Goal: Transaction & Acquisition: Purchase product/service

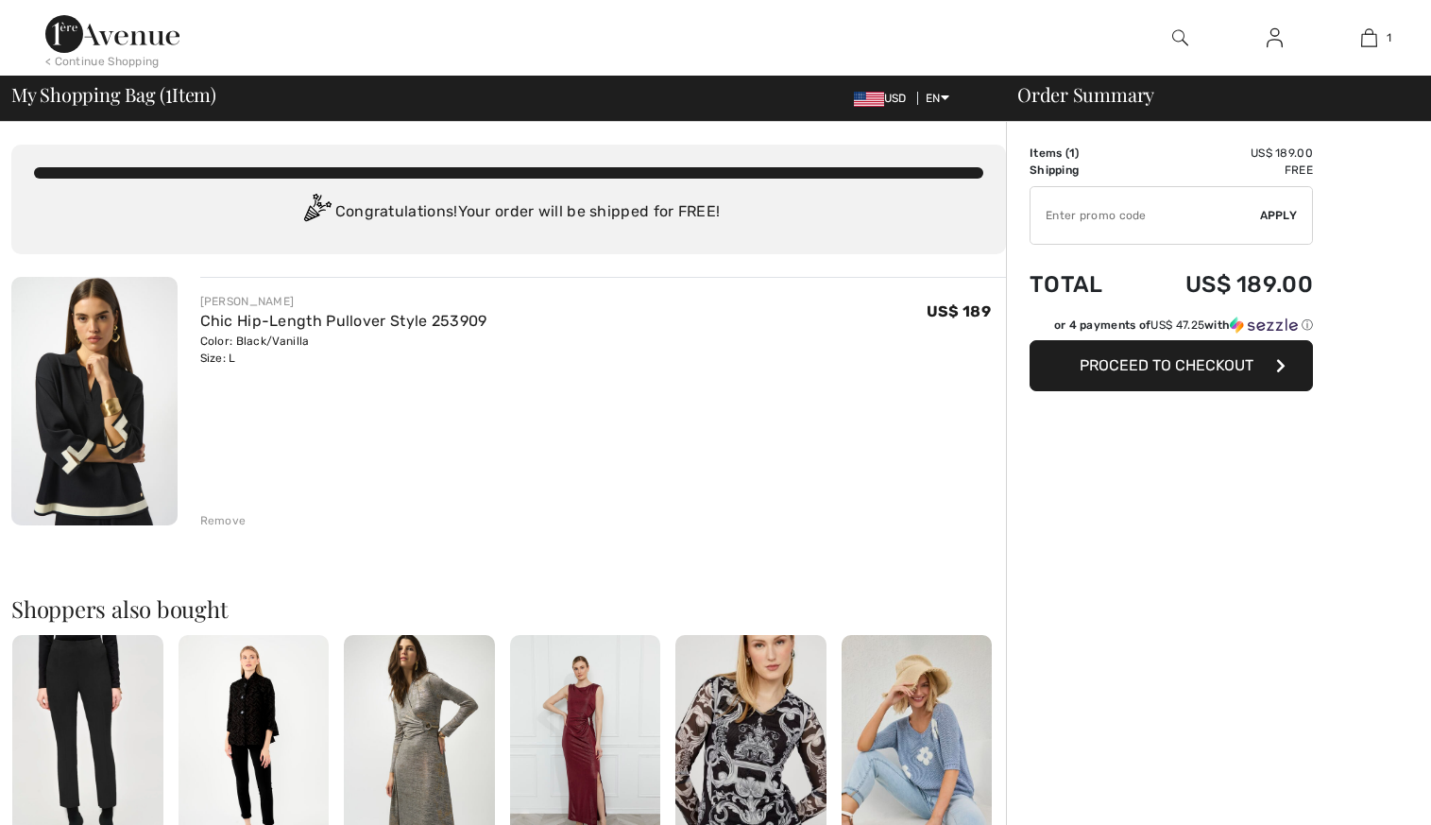
checkbox input "true"
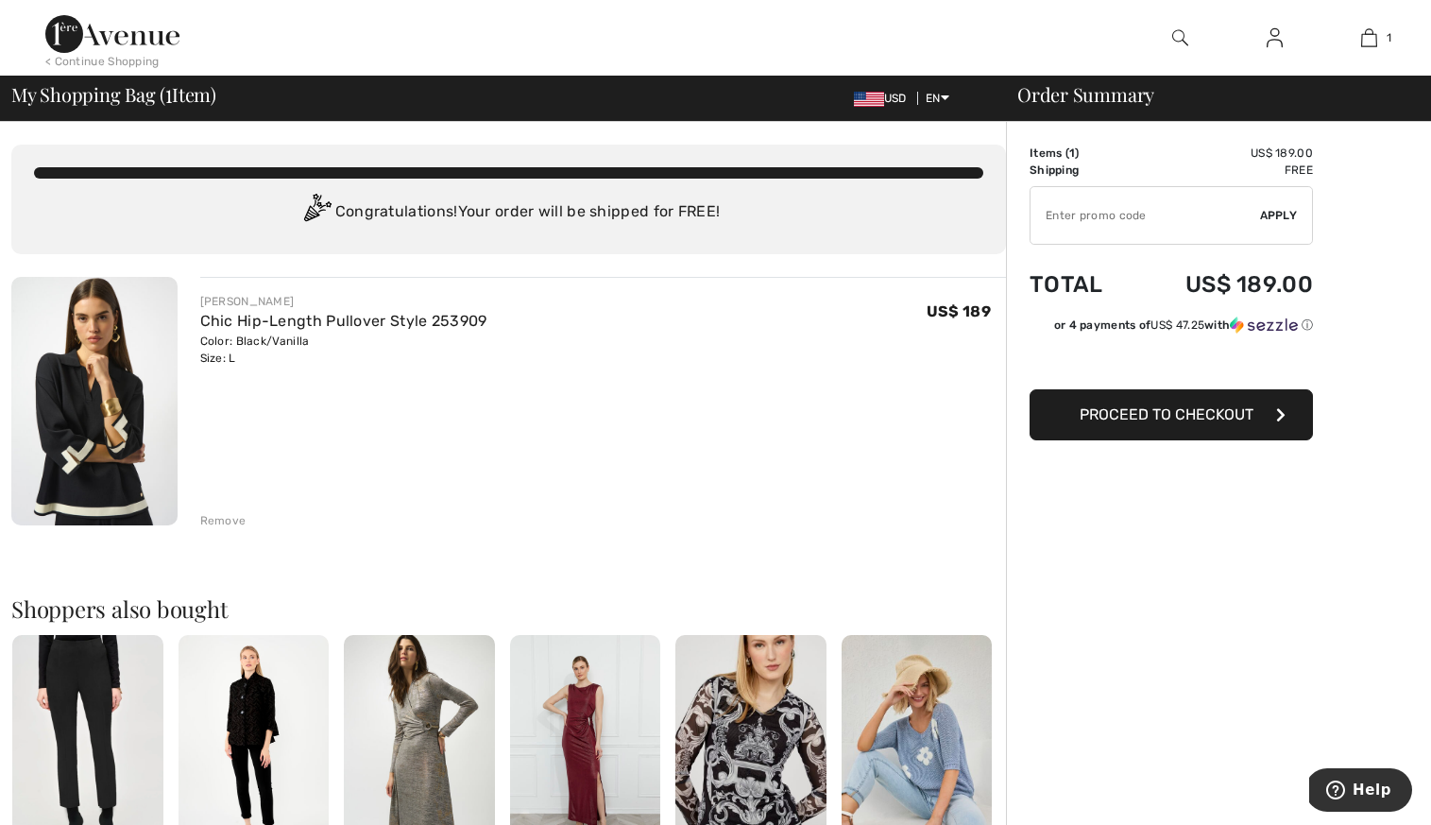
click at [1236, 425] on button "Proceed to Checkout" at bounding box center [1171, 414] width 283 height 51
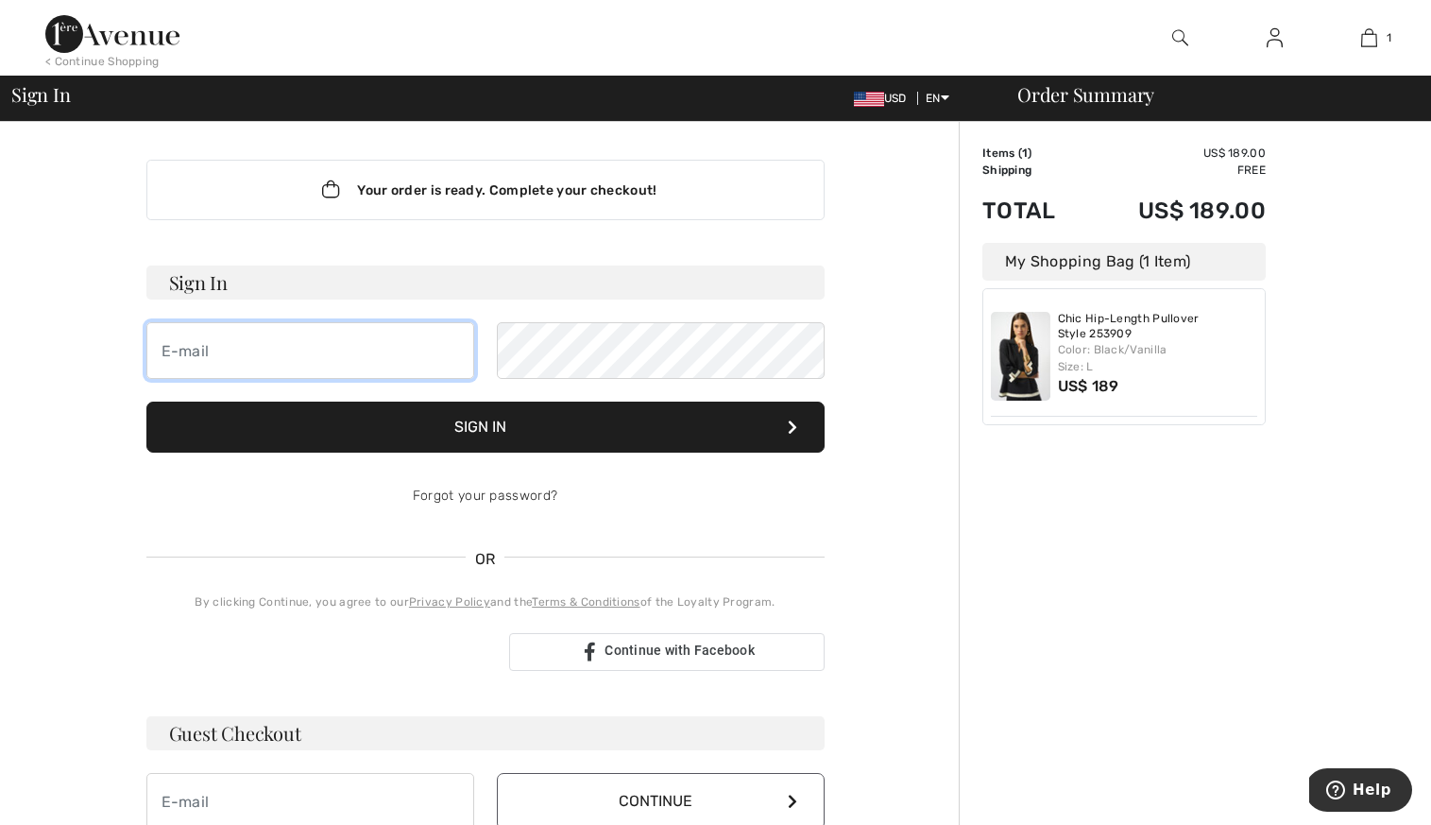
type input "[EMAIL_ADDRESS][DOMAIN_NAME]"
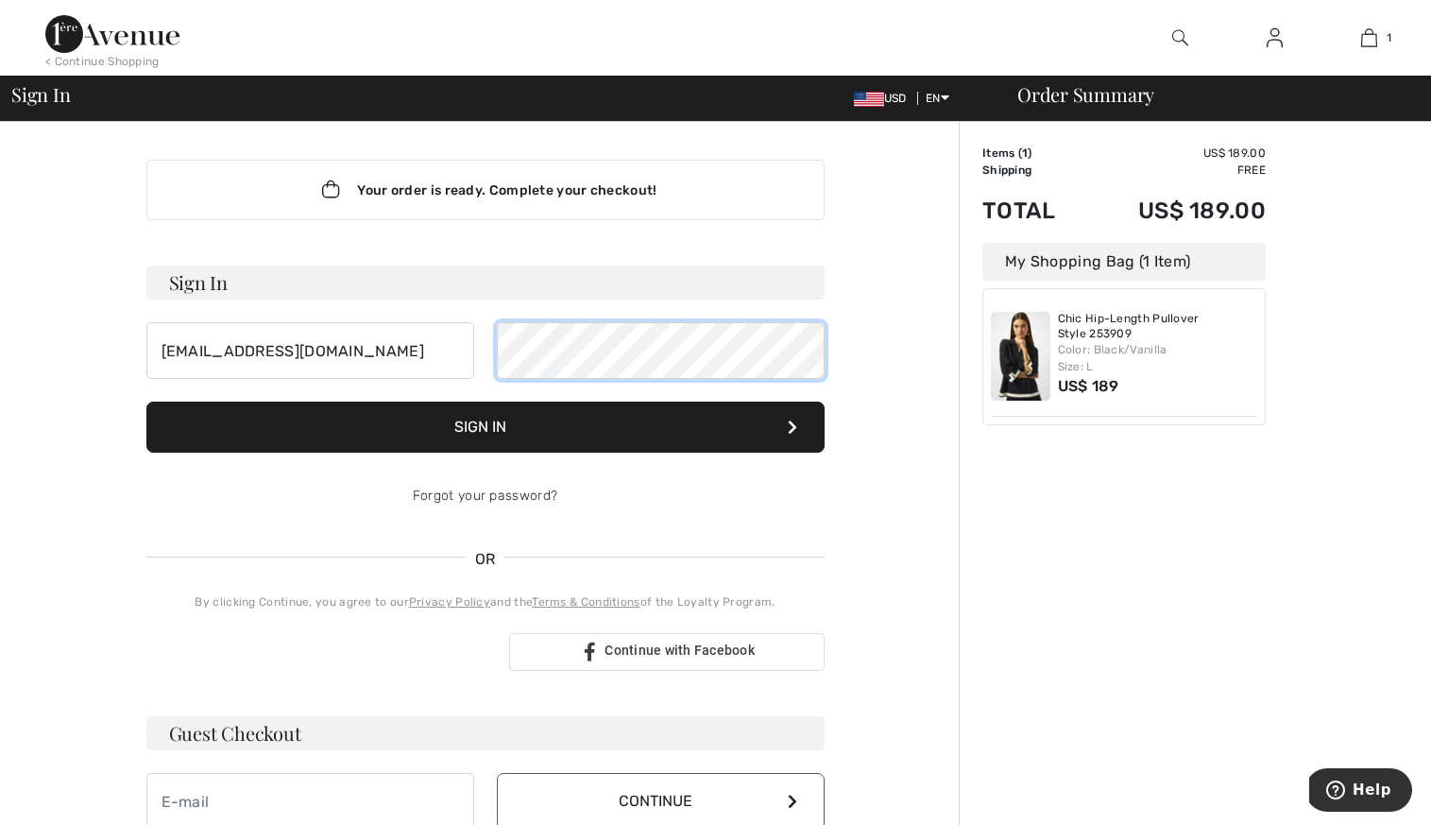
click at [485, 427] on button "Sign In" at bounding box center [485, 426] width 678 height 51
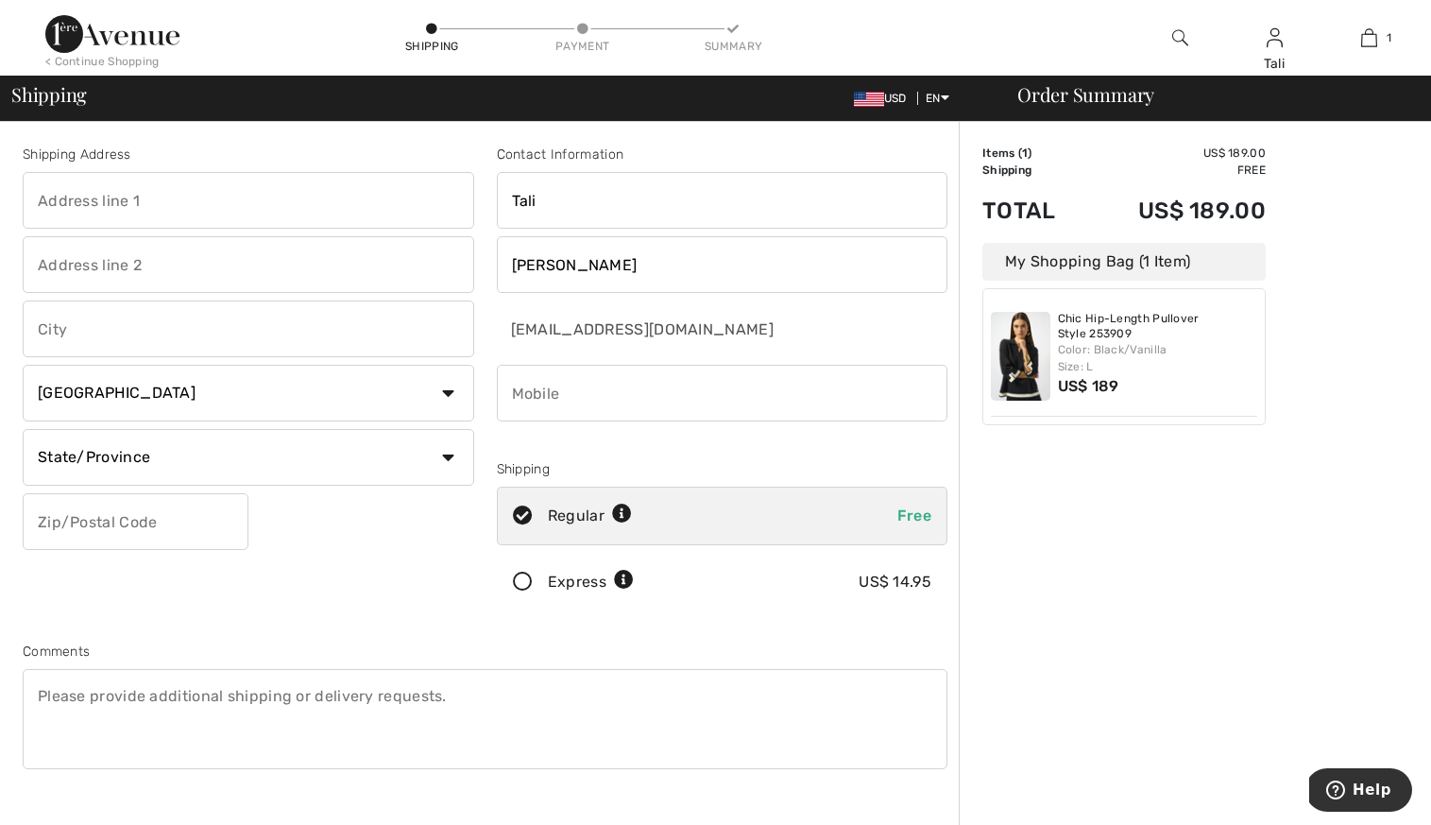
select select "US"
type input "3450 N lake shore drive"
type input "apt 510"
type input "chicago"
select select "IL"
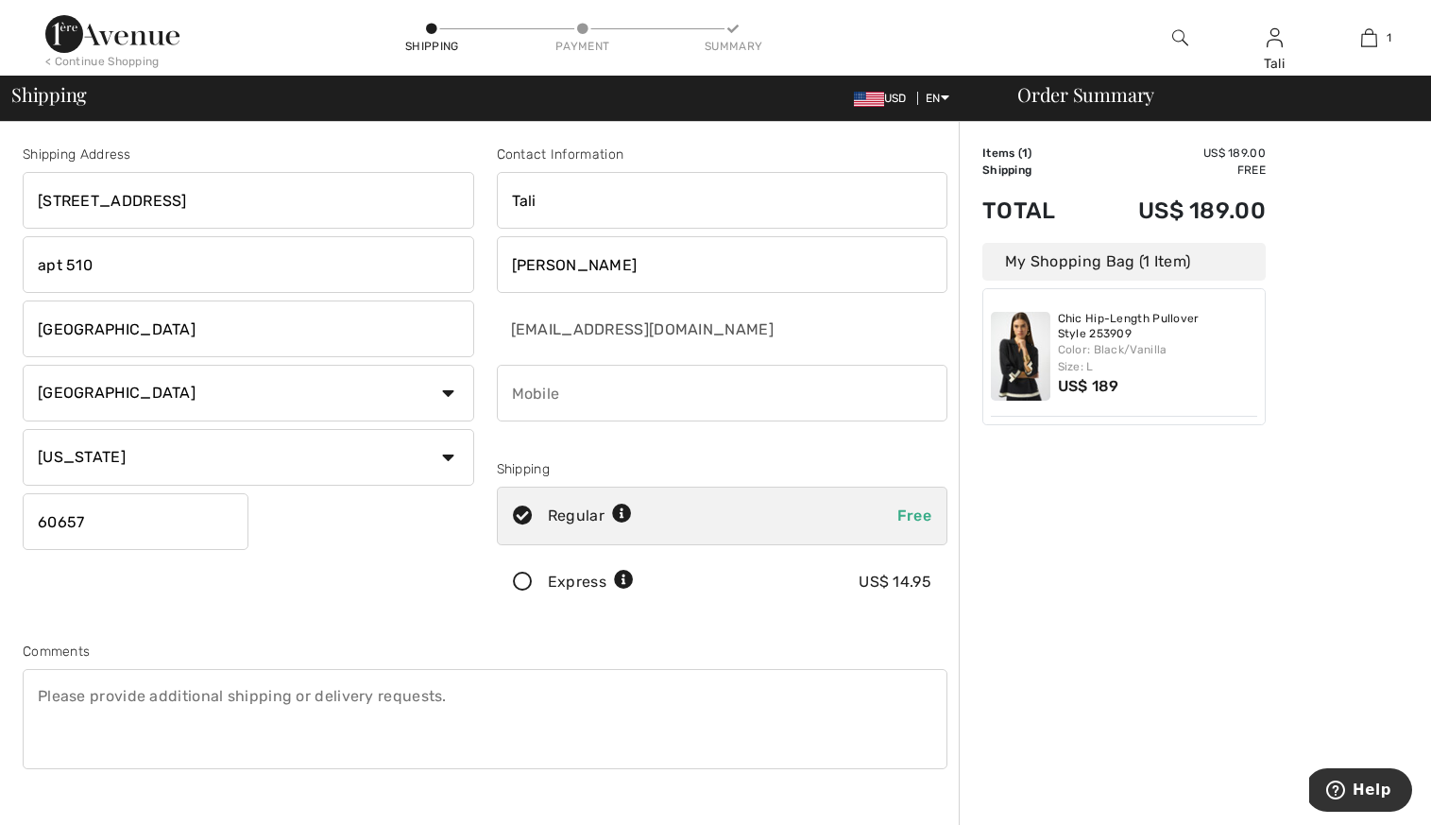
type input "60657"
click at [625, 519] on icon at bounding box center [622, 514] width 20 height 20
click at [627, 512] on icon at bounding box center [622, 514] width 20 height 20
radio input "true"
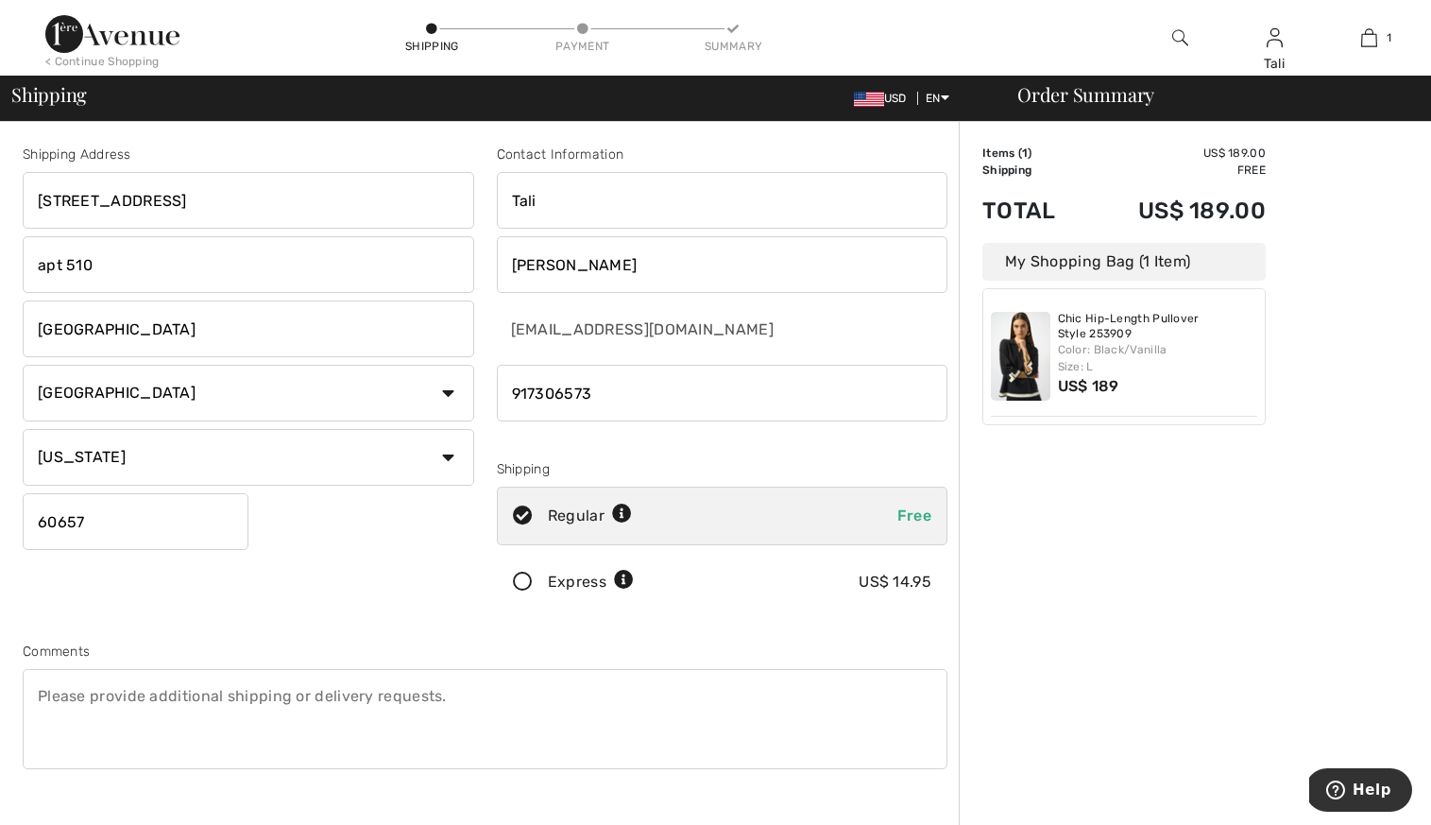
type input "9173065731"
click at [469, 602] on div "Shipping Address 3450 N lake shore drive apt 510 chicago Country Canada United …" at bounding box center [248, 382] width 474 height 474
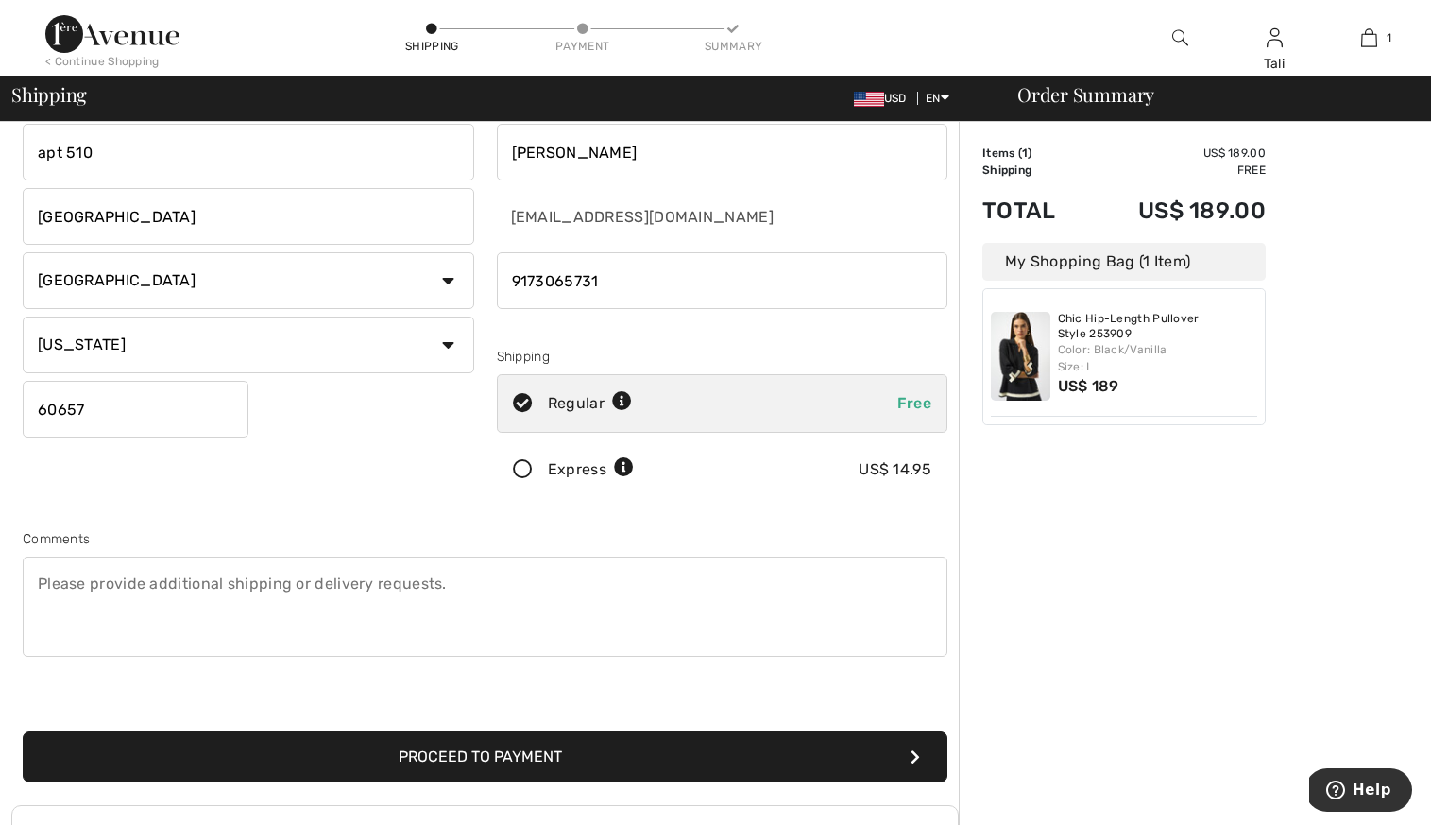
scroll to position [251, 0]
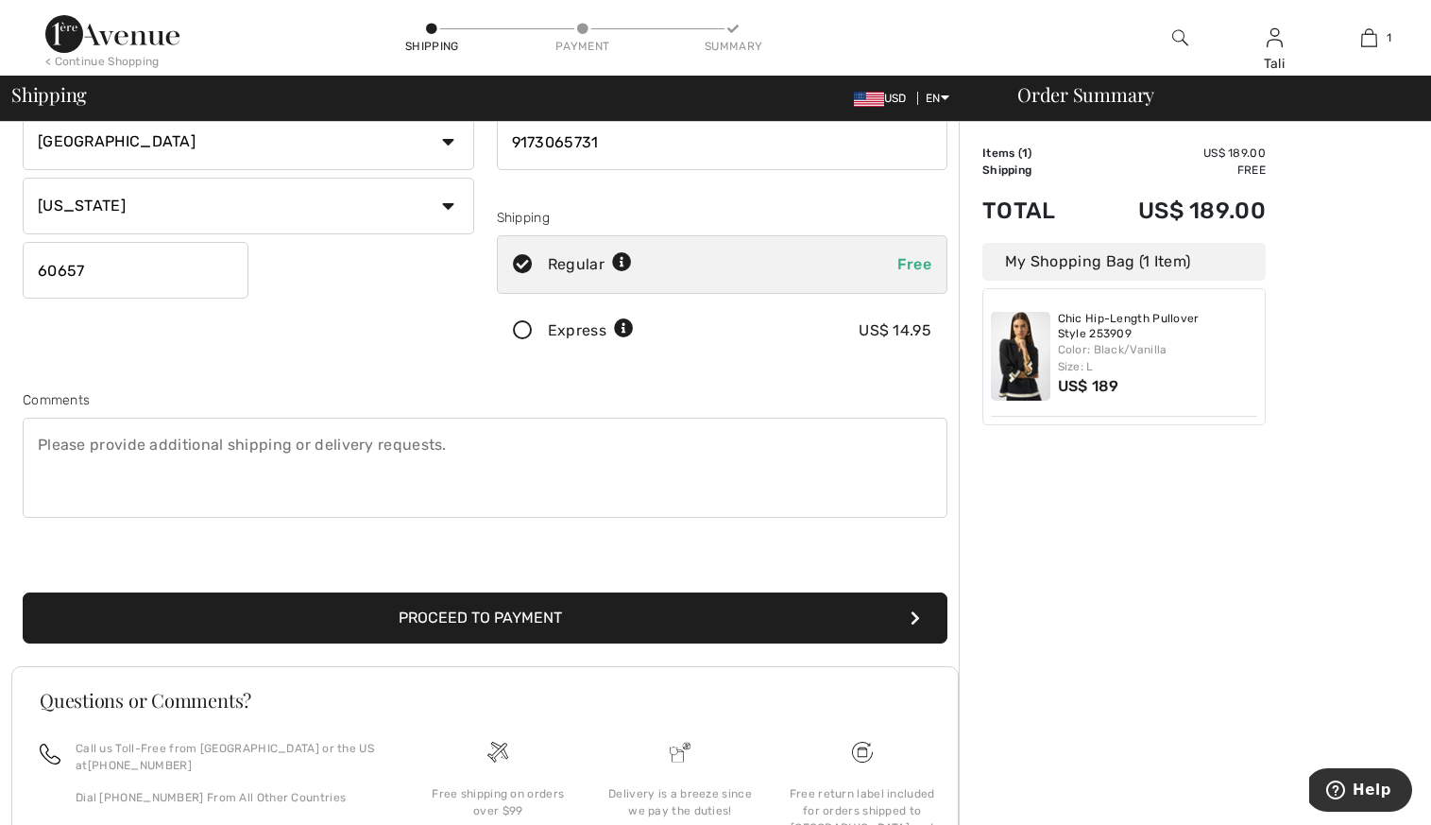
click at [474, 606] on button "Proceed to Payment" at bounding box center [485, 617] width 925 height 51
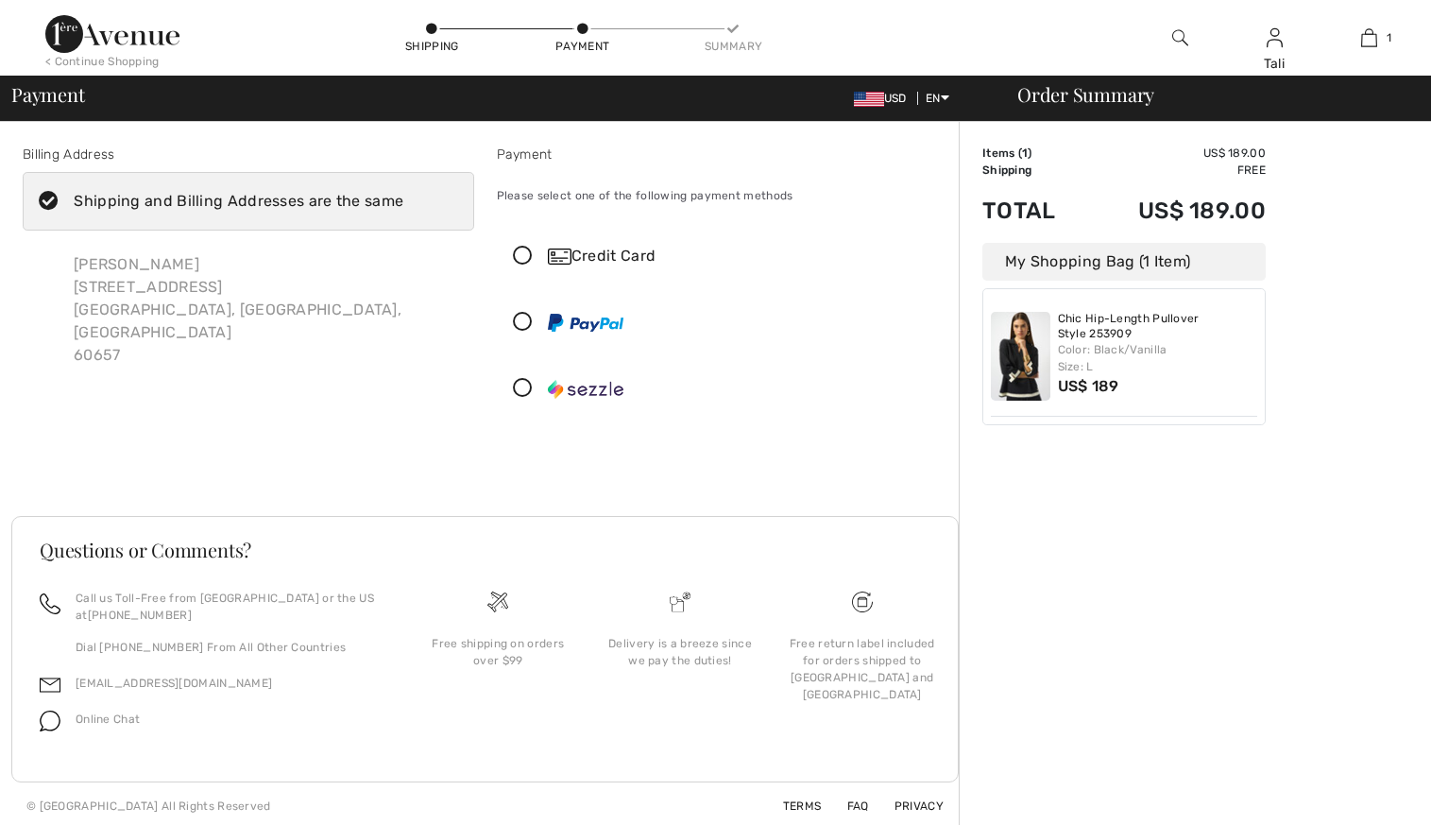
checkbox input "true"
click at [47, 201] on icon at bounding box center [49, 202] width 50 height 20
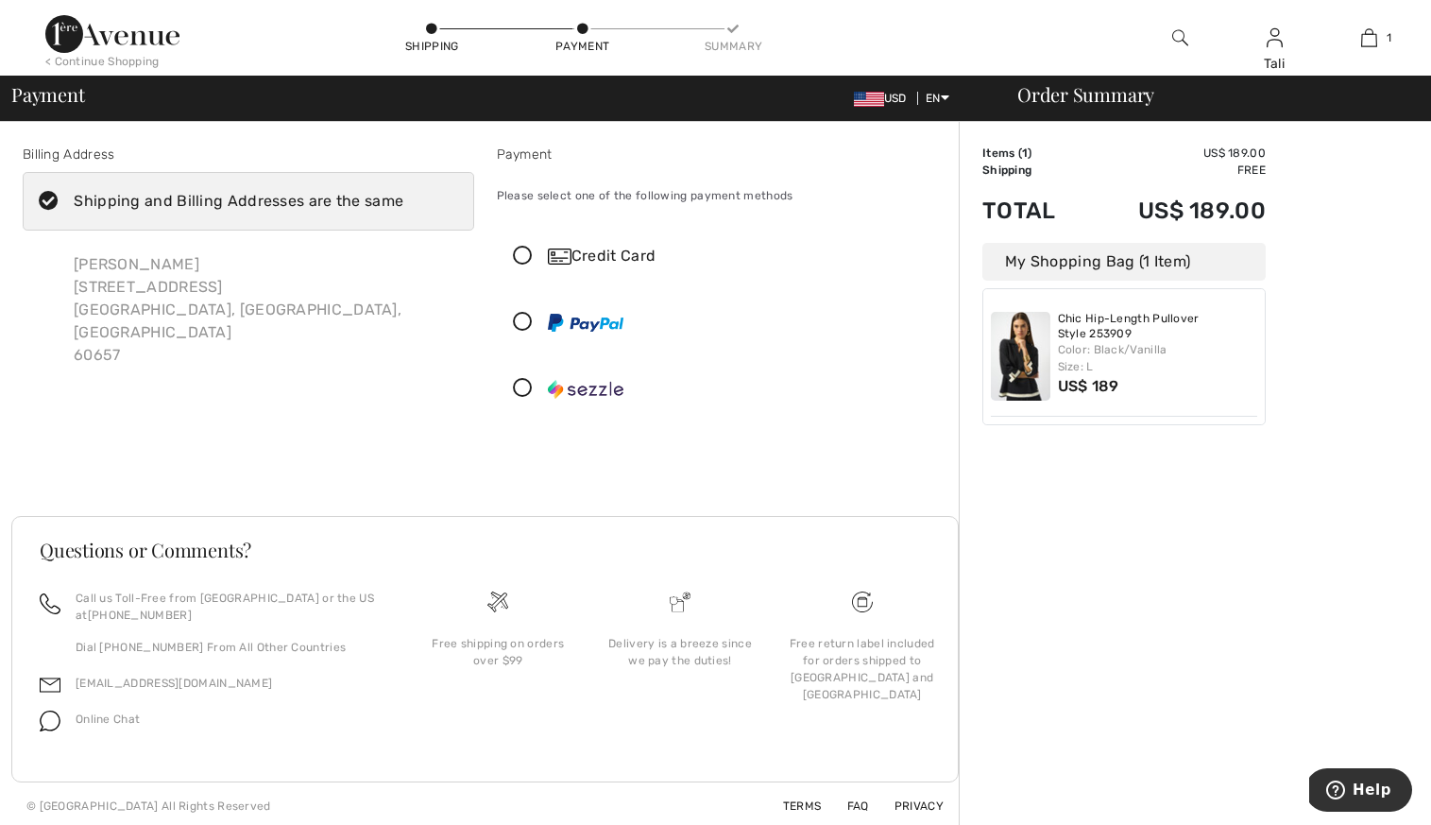
click at [403, 201] on input "Shipping and Billing Addresses are the same" at bounding box center [409, 201] width 12 height 57
checkbox input "false"
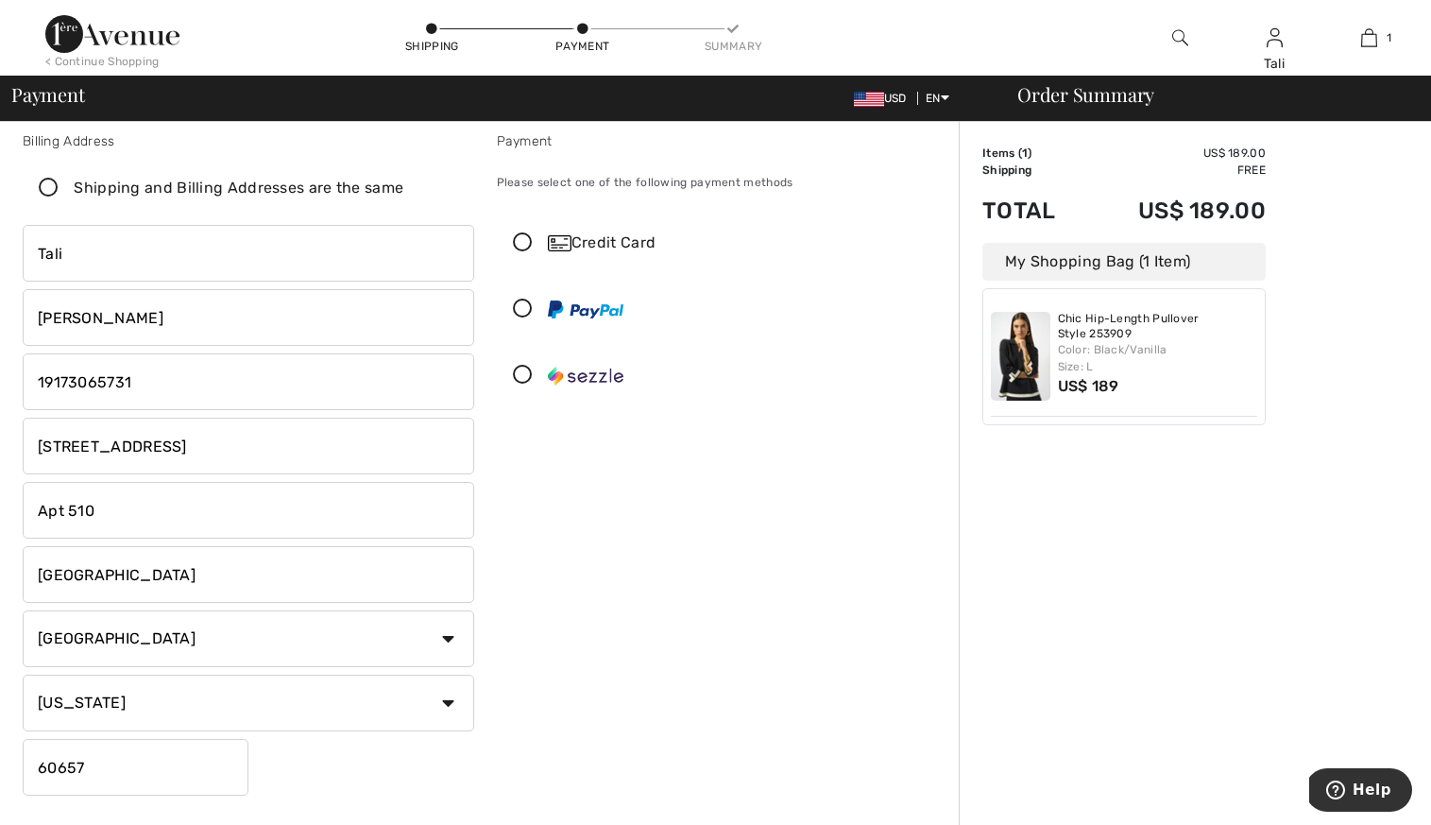
scroll to position [140, 0]
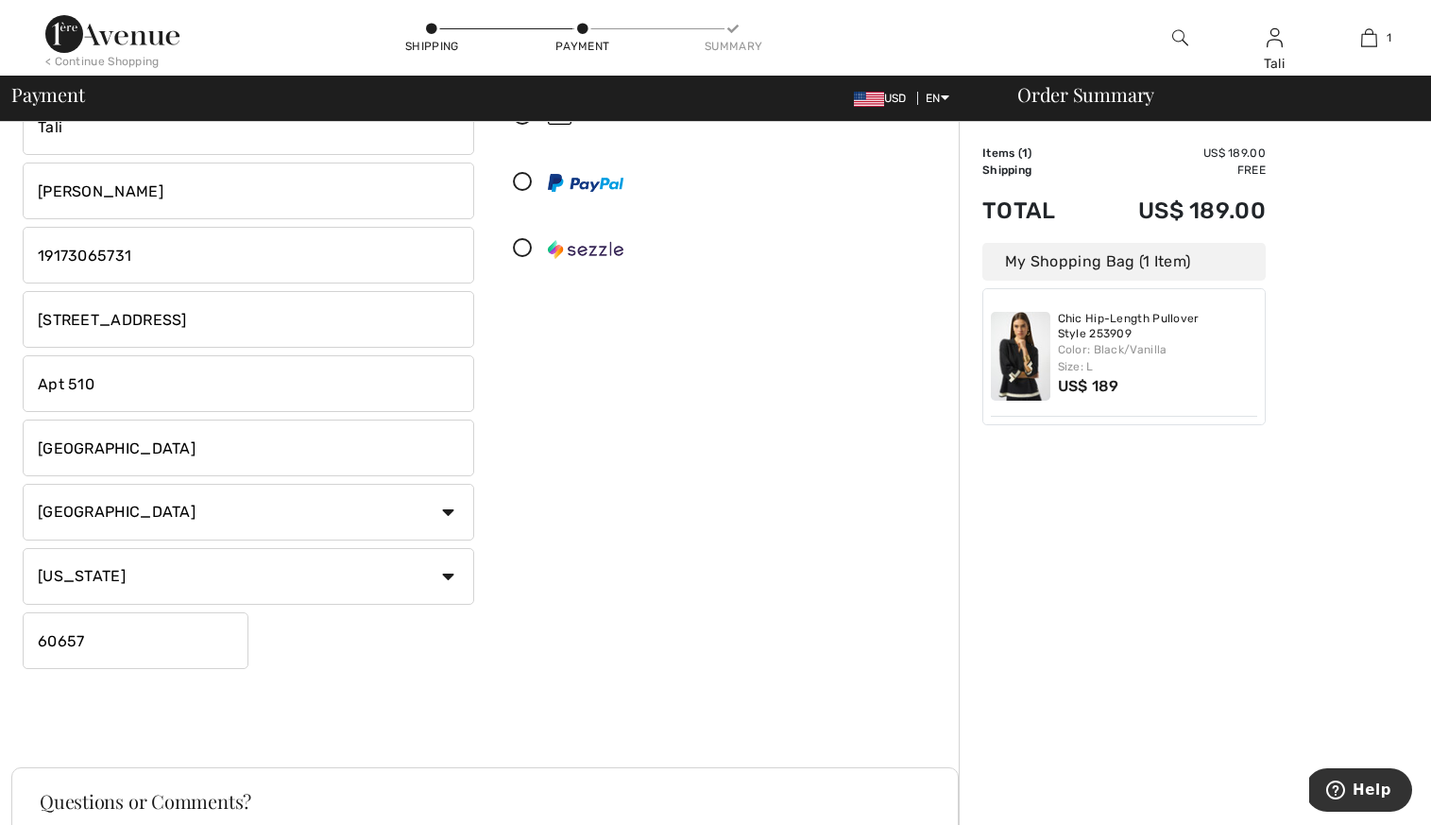
type input "[STREET_ADDRESS]"
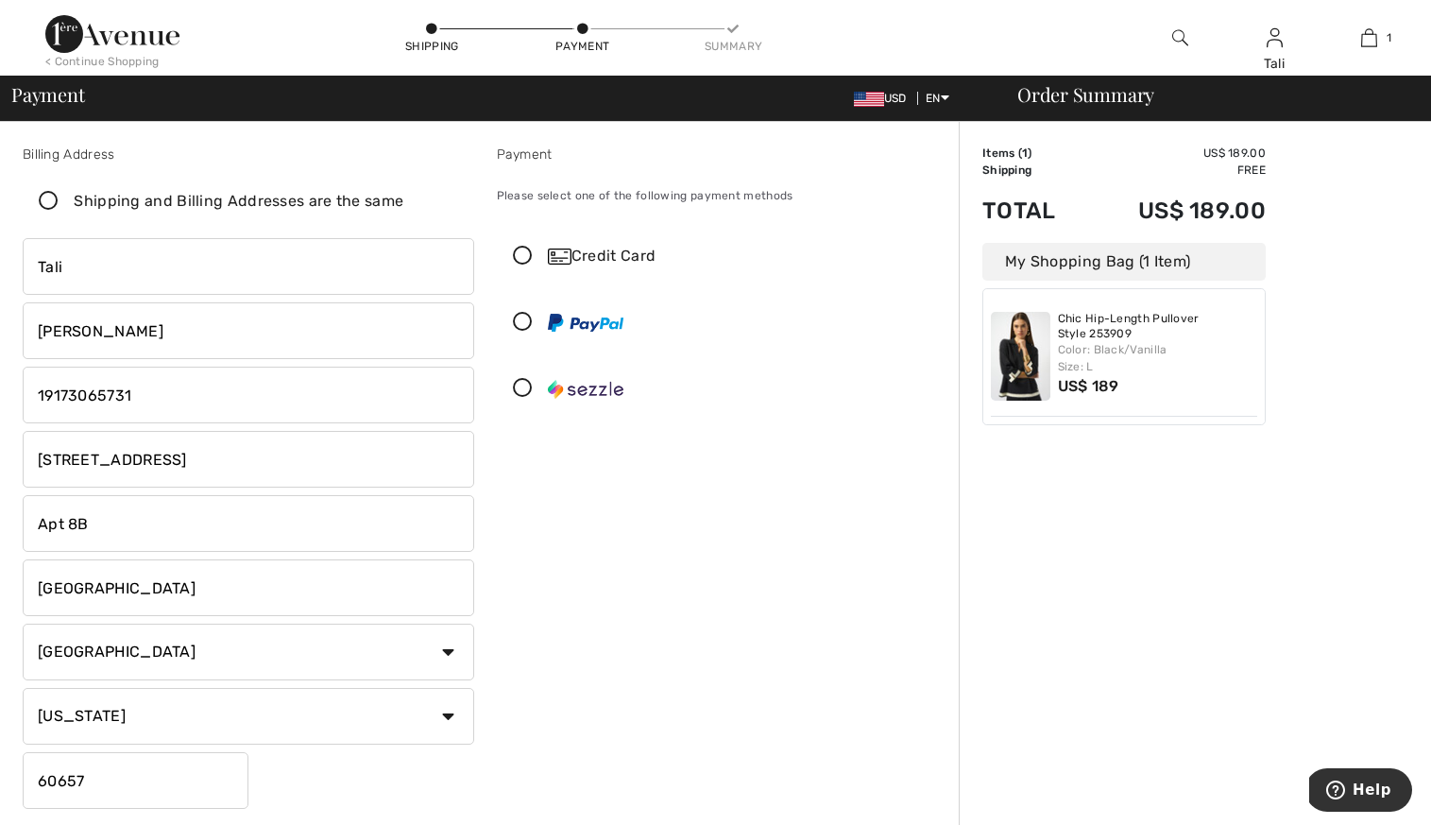
type input "Apt 8B"
click at [517, 251] on icon at bounding box center [523, 257] width 50 height 20
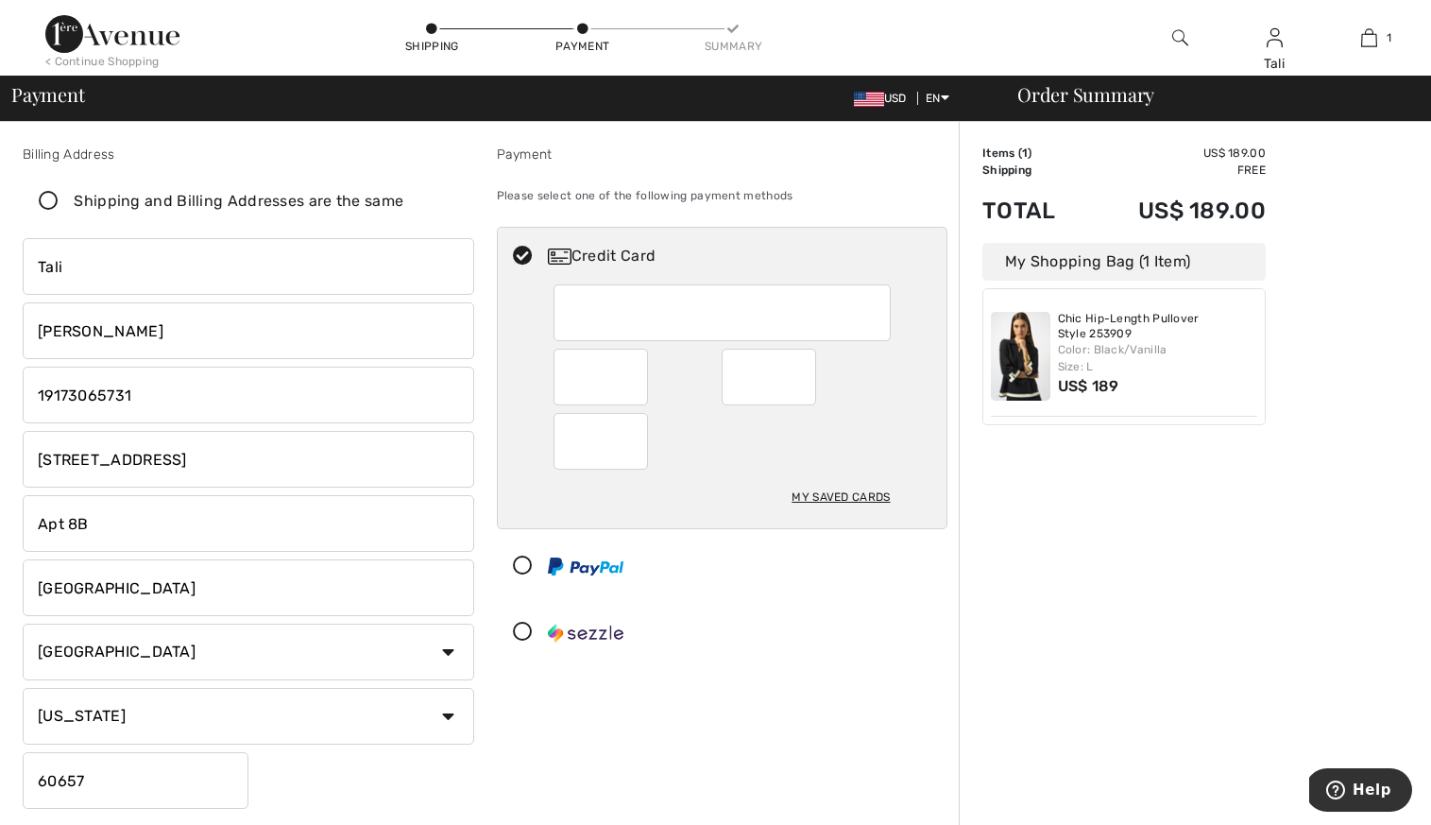
click at [861, 460] on div at bounding box center [722, 441] width 337 height 57
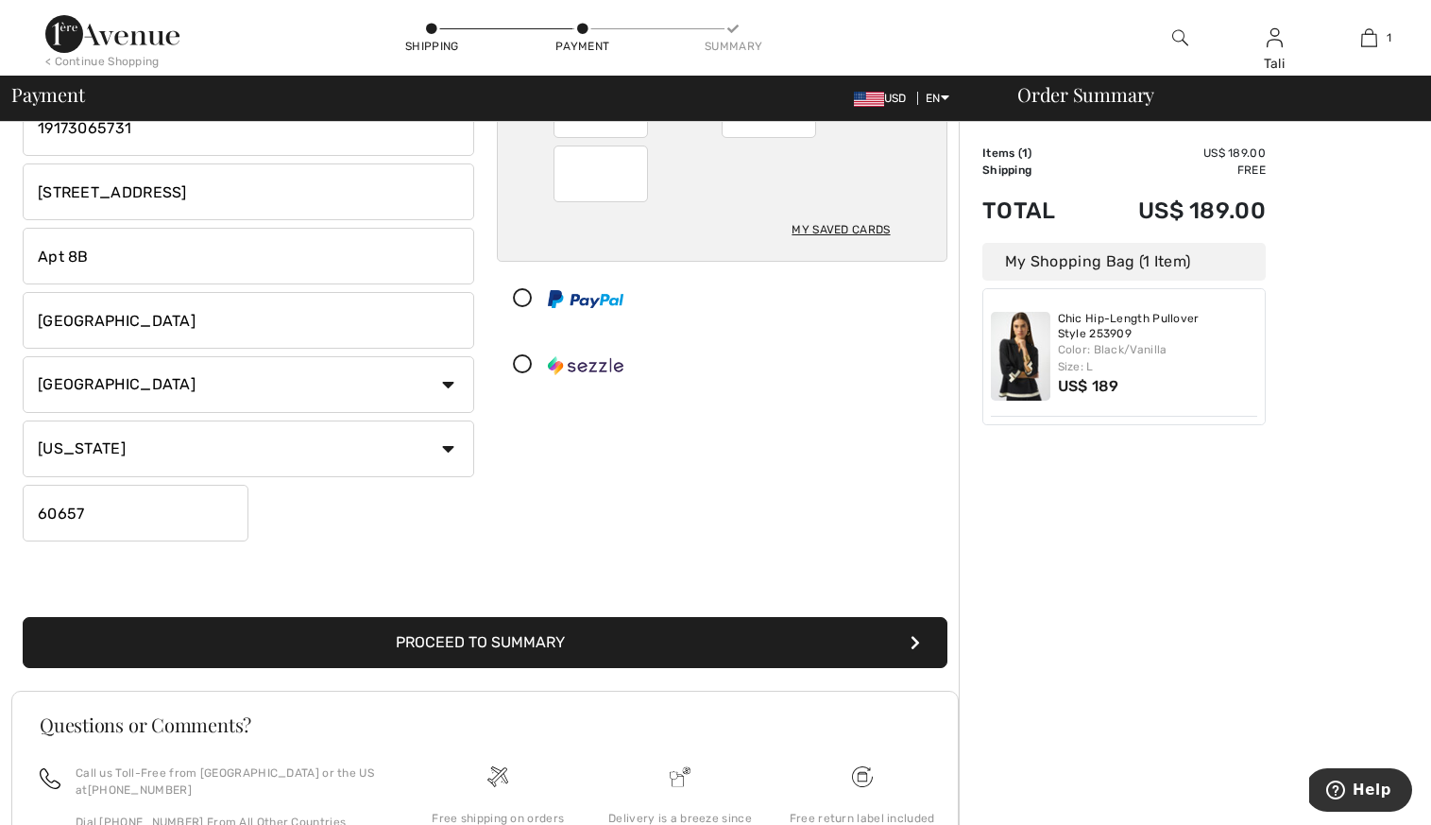
scroll to position [271, 0]
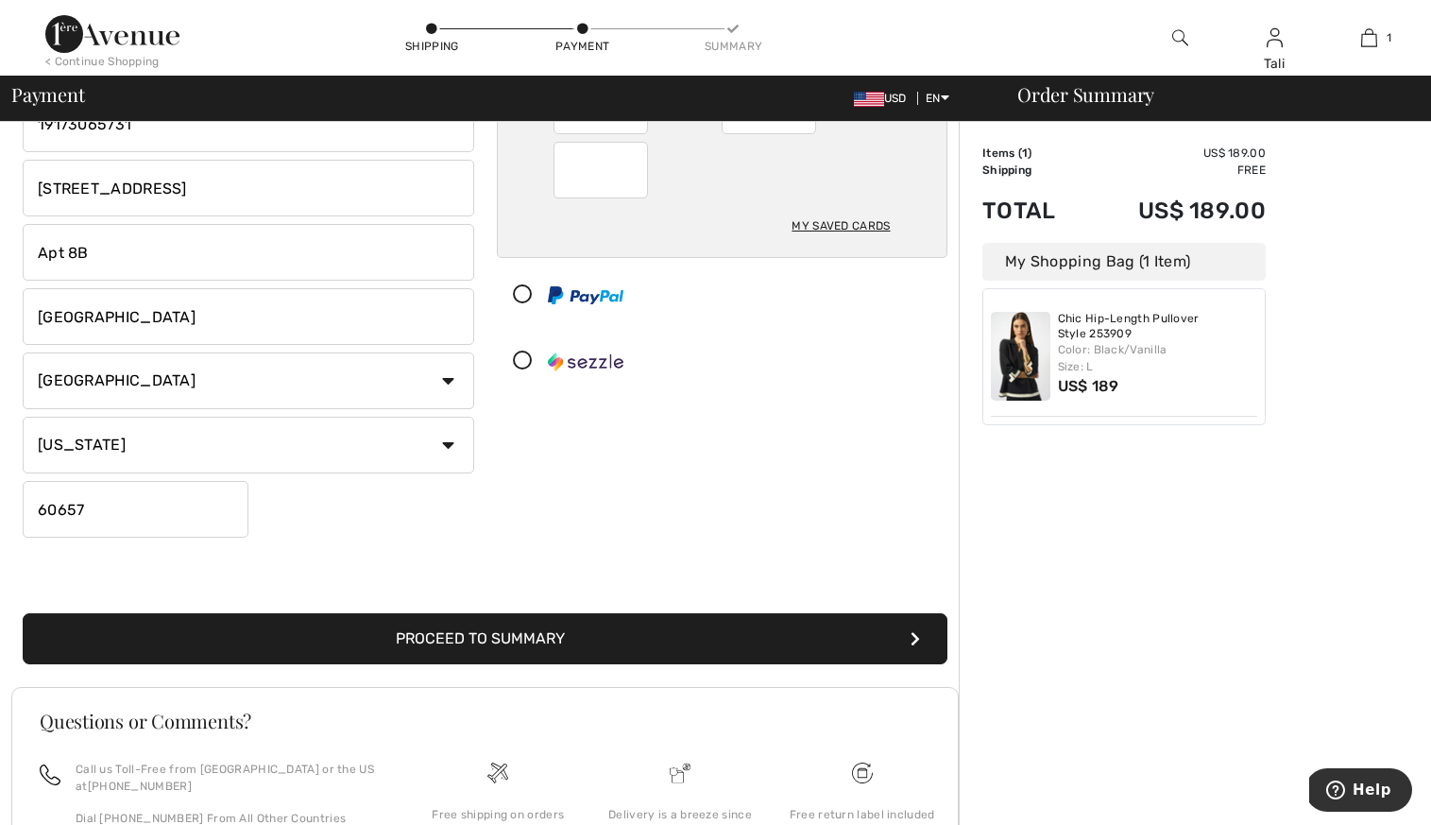
click at [664, 620] on button "Proceed to Summary" at bounding box center [485, 638] width 925 height 51
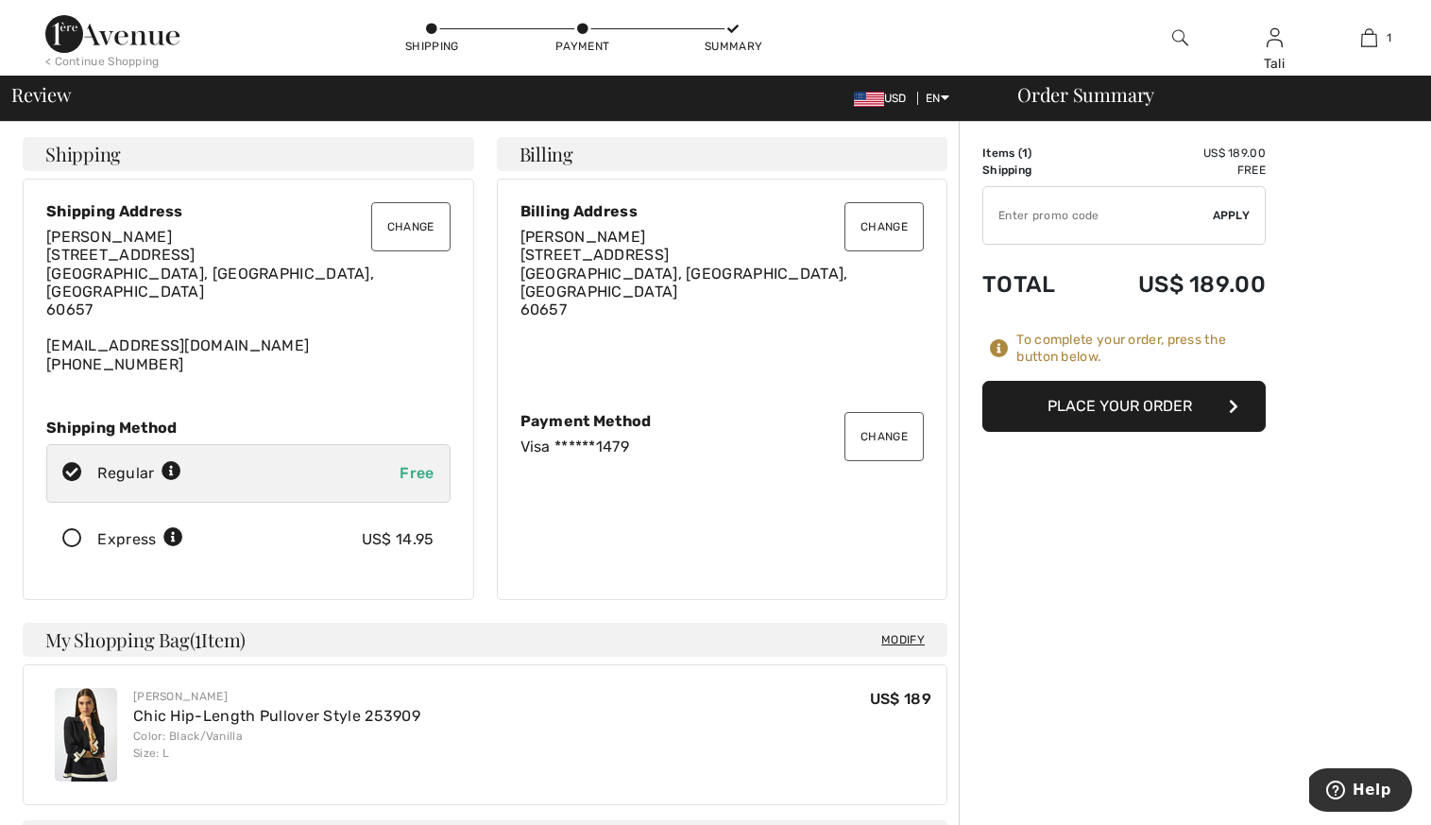
click at [1066, 414] on button "Place Your Order" at bounding box center [1123, 406] width 283 height 51
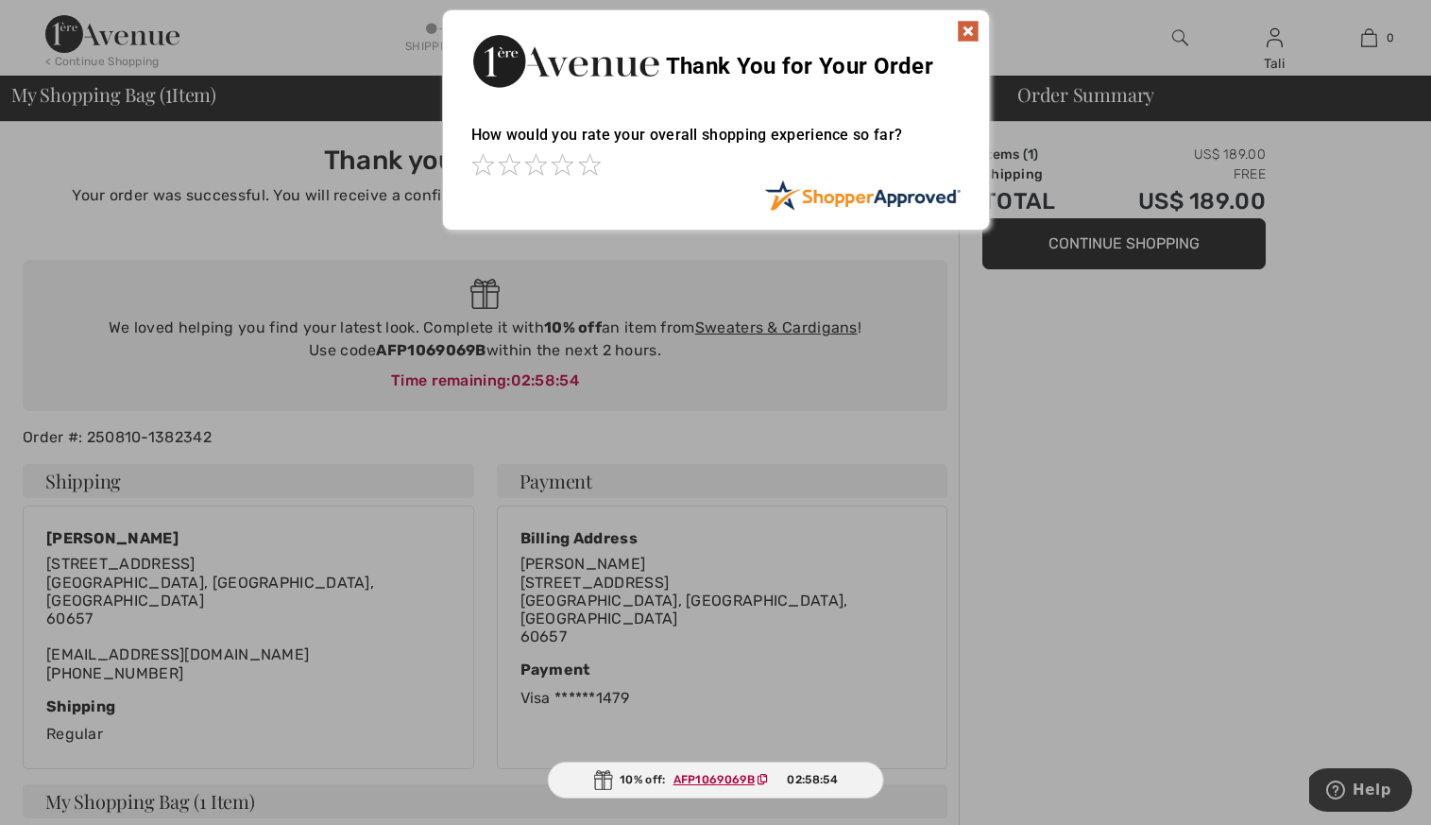
click at [970, 24] on img at bounding box center [968, 31] width 23 height 23
